Goal: Task Accomplishment & Management: Complete application form

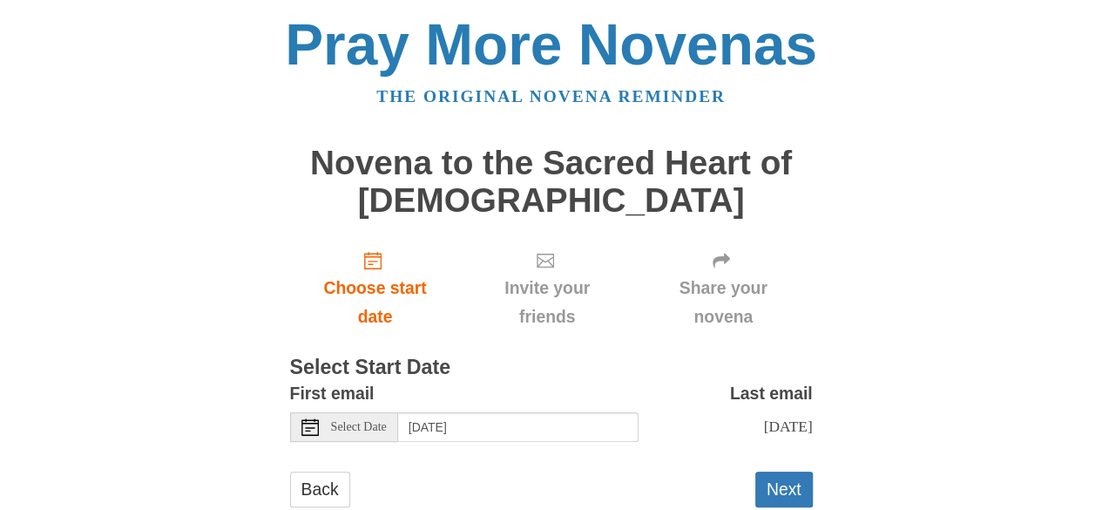
click at [306, 426] on icon at bounding box center [309, 426] width 17 height 17
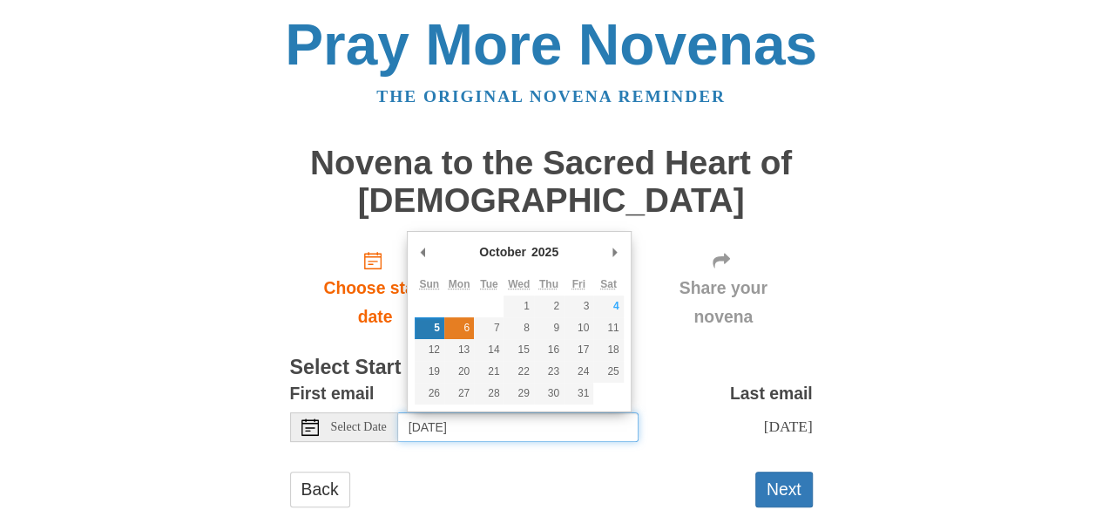
type input "Monday, October 6th"
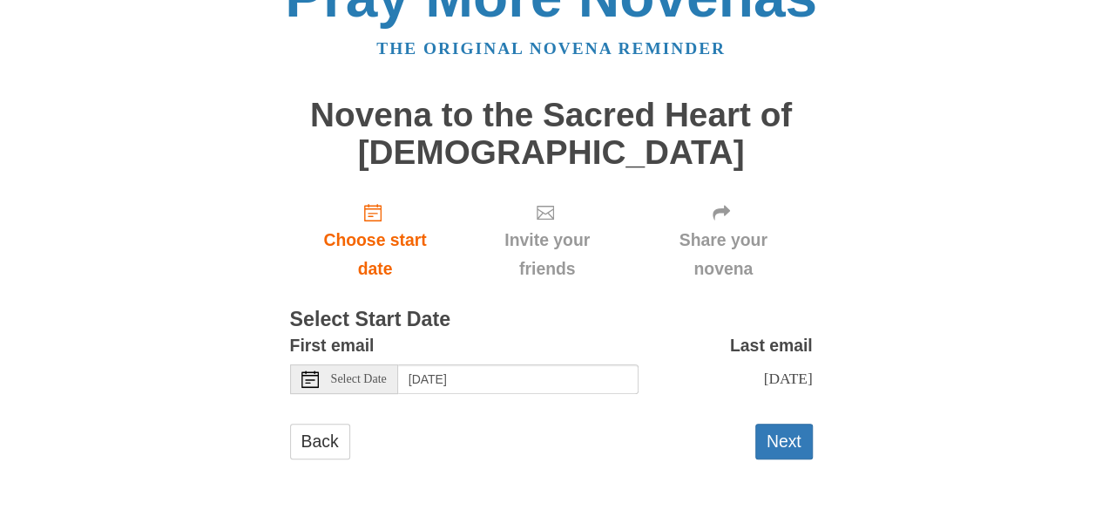
scroll to position [64, 0]
click at [788, 447] on button "Next" at bounding box center [784, 441] width 58 height 36
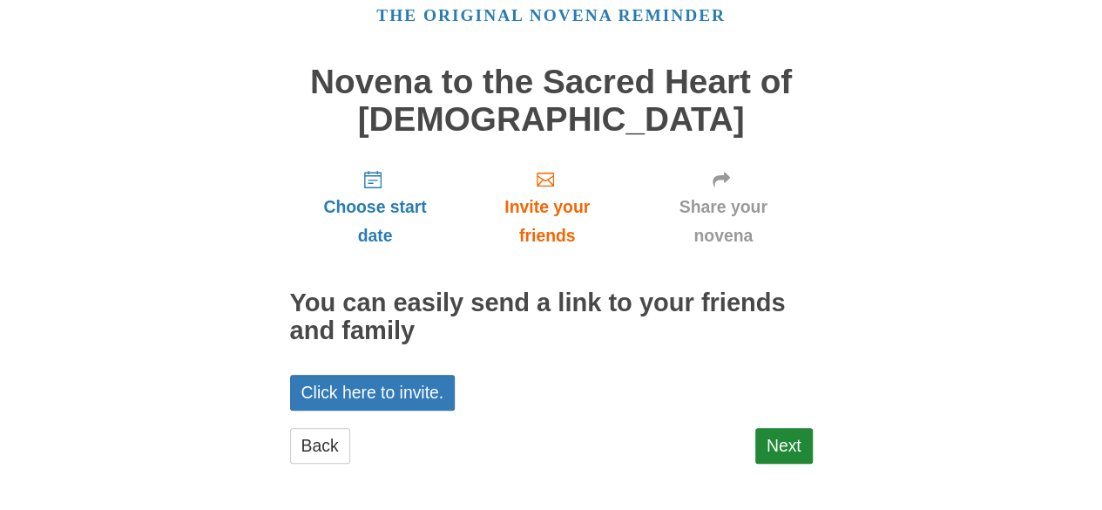
scroll to position [84, 0]
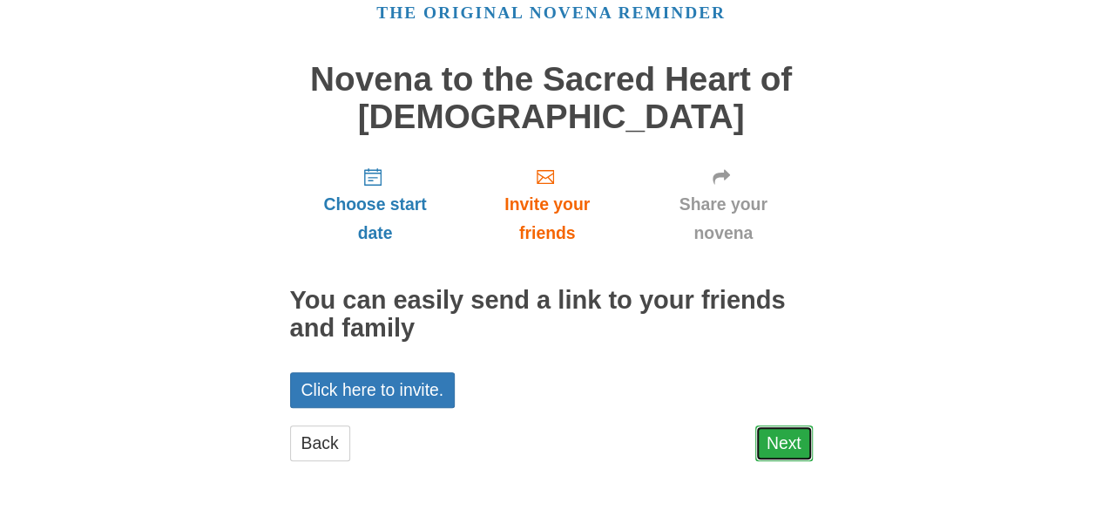
click at [781, 442] on link "Next" at bounding box center [784, 443] width 58 height 36
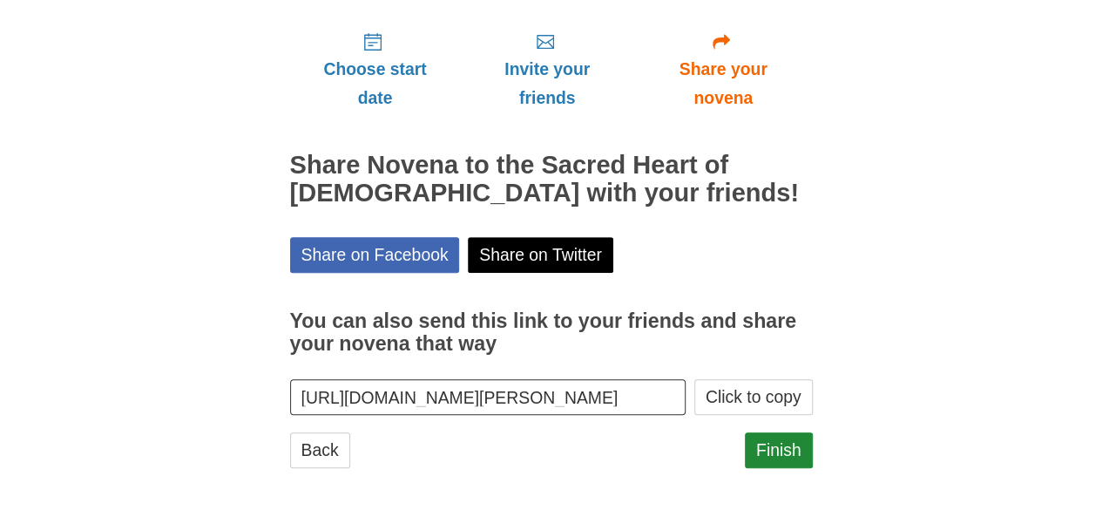
scroll to position [225, 0]
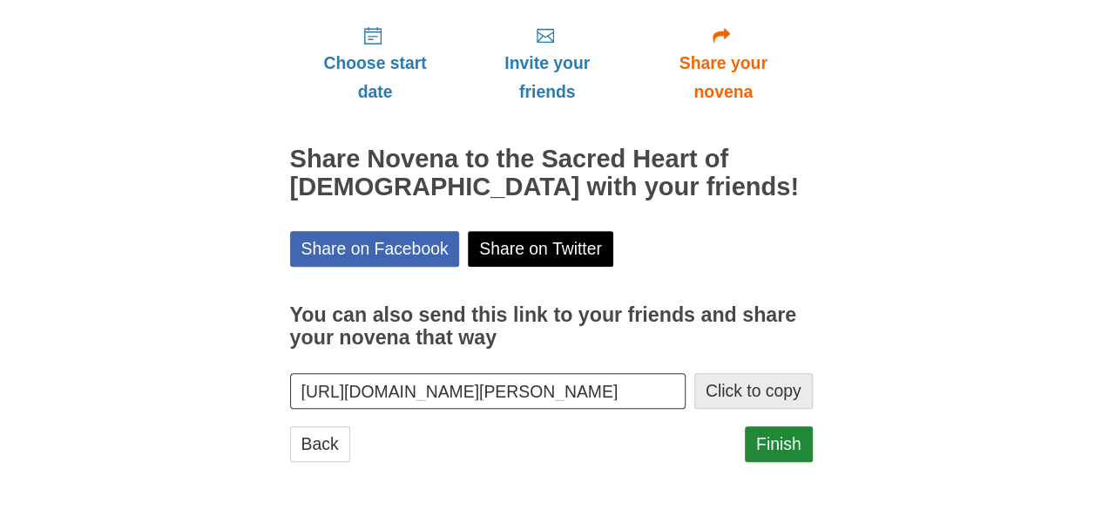
click at [758, 389] on button "Click to copy" at bounding box center [753, 391] width 118 height 36
click at [775, 438] on link "Finish" at bounding box center [779, 444] width 68 height 36
